Goal: Task Accomplishment & Management: Use online tool/utility

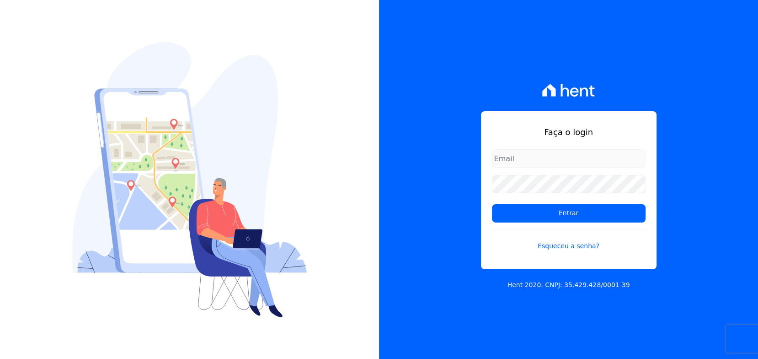
type input "[PERSON_NAME][EMAIL_ADDRESS][PERSON_NAME][DOMAIN_NAME]"
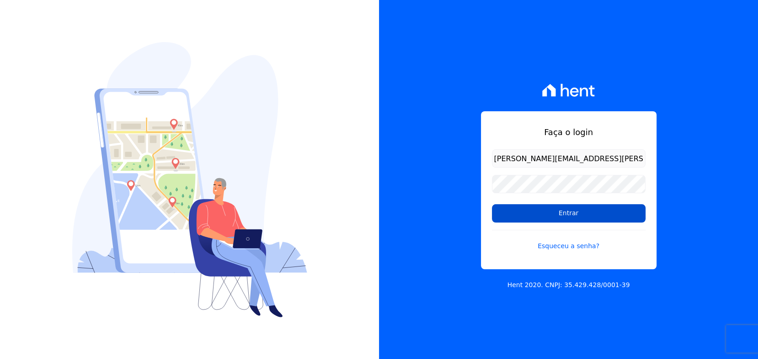
click at [578, 216] on input "Entrar" at bounding box center [569, 213] width 154 height 18
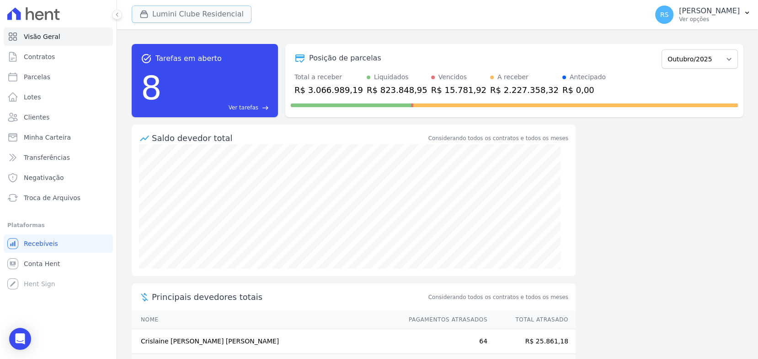
drag, startPoint x: 178, startPoint y: 17, endPoint x: 178, endPoint y: 22, distance: 5.5
click at [178, 22] on button "Lumini Clube Residencial" at bounding box center [192, 13] width 120 height 17
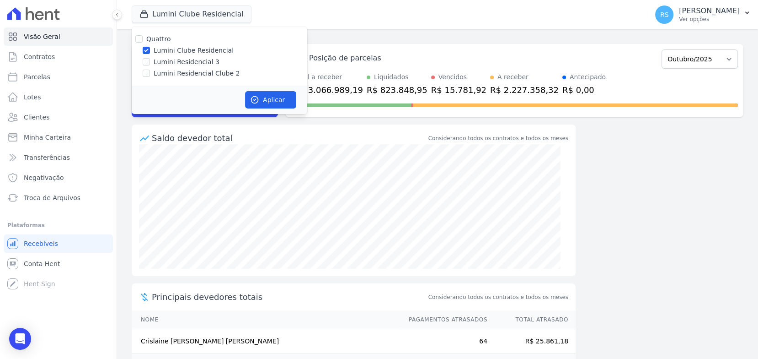
click at [200, 75] on label "Lumini Residencial Clube 2" at bounding box center [197, 74] width 86 height 10
click at [150, 75] on input "Lumini Residencial Clube 2" at bounding box center [146, 73] width 7 height 7
checkbox input "true"
click at [195, 49] on label "Lumini Clube Residencial" at bounding box center [194, 51] width 80 height 10
click at [150, 49] on input "Lumini Clube Residencial" at bounding box center [146, 50] width 7 height 7
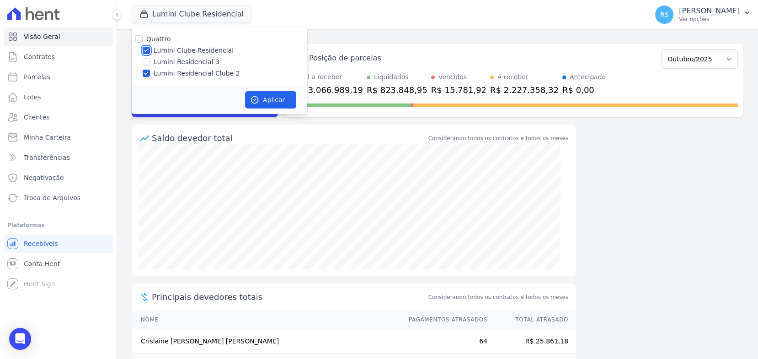
checkbox input "false"
click at [286, 99] on button "Aplicar" at bounding box center [270, 99] width 51 height 17
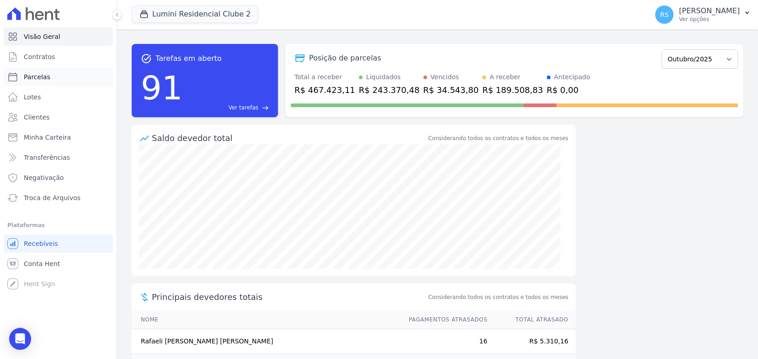
click at [30, 78] on span "Parcelas" at bounding box center [37, 76] width 27 height 9
select select
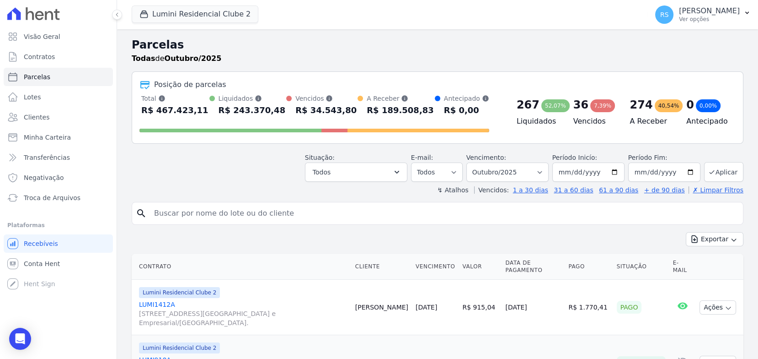
click at [294, 212] on input "search" at bounding box center [444, 213] width 591 height 18
paste input "[PERSON_NAME]"
type input "[PERSON_NAME]"
click at [686, 232] on button "Exportar" at bounding box center [715, 239] width 58 height 14
click at [294, 212] on input "[PERSON_NAME]" at bounding box center [444, 213] width 591 height 18
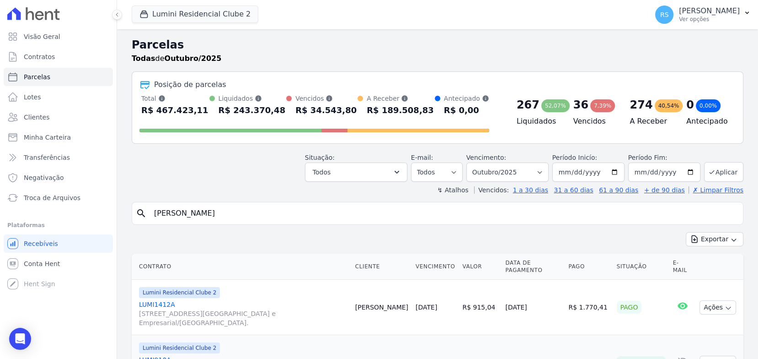
select select
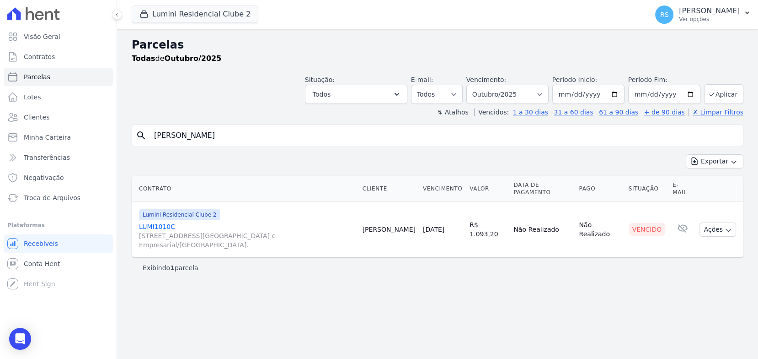
click at [154, 223] on link "LUMI1010C [STREET_ADDRESS][GEOGRAPHIC_DATA] e Empresarial/[GEOGRAPHIC_DATA]." at bounding box center [247, 235] width 216 height 27
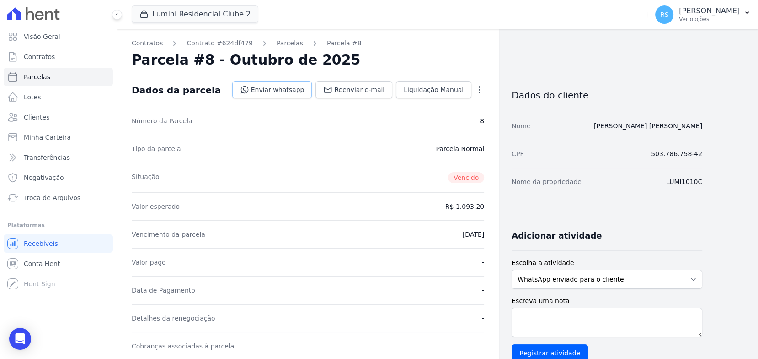
click at [311, 91] on link "Enviar whatsapp" at bounding box center [272, 89] width 80 height 17
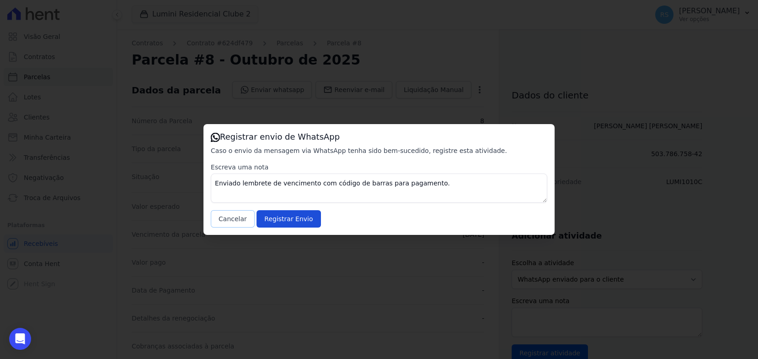
drag, startPoint x: 219, startPoint y: 220, endPoint x: 242, endPoint y: 235, distance: 27.8
click at [219, 220] on button "Cancelar" at bounding box center [233, 218] width 44 height 17
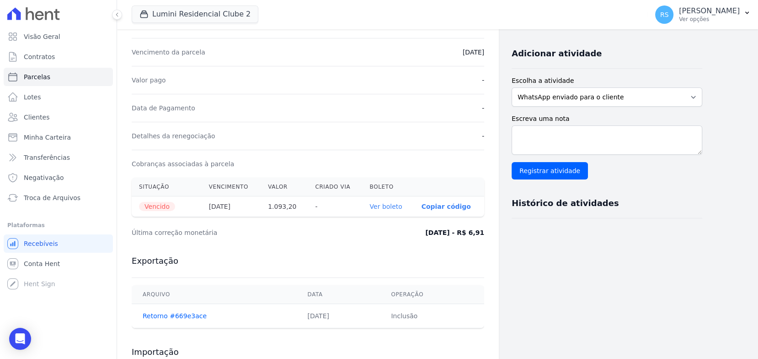
scroll to position [266, 0]
